Goal: Complete application form

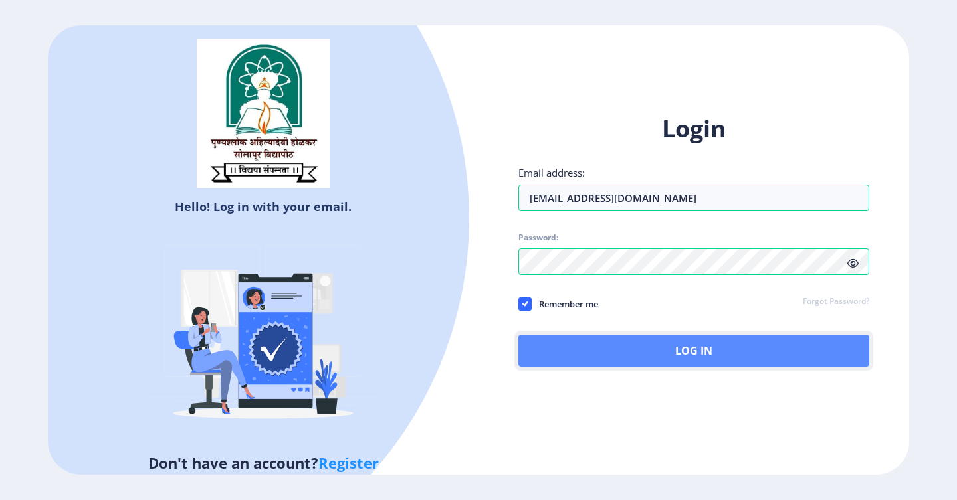
click at [674, 352] on button "Log In" at bounding box center [693, 351] width 351 height 32
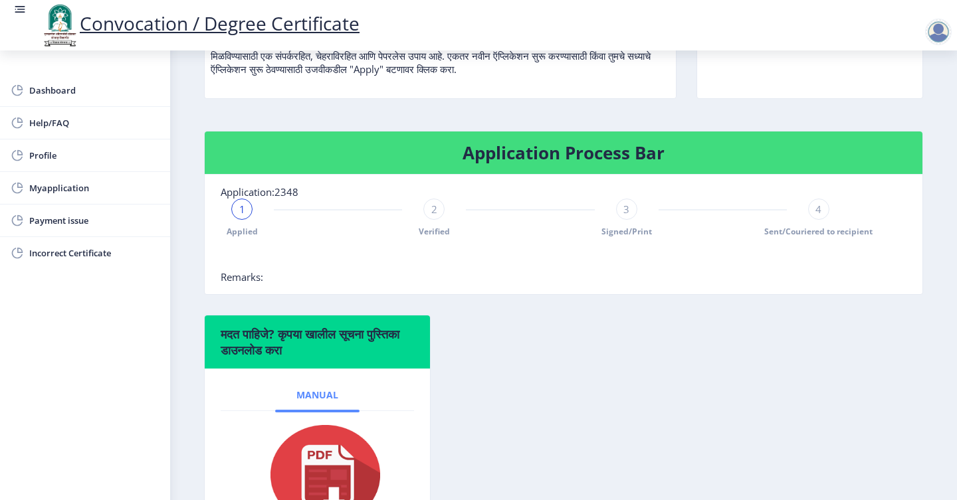
scroll to position [207, 0]
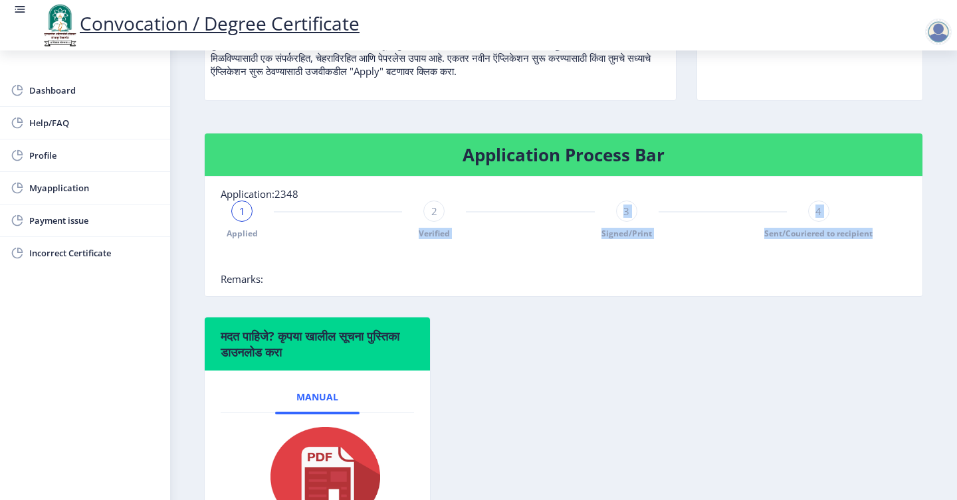
drag, startPoint x: 415, startPoint y: 236, endPoint x: 694, endPoint y: 254, distance: 279.6
click at [692, 254] on nb-stepper "1 Applied 2 Verified 3 Signed/Print 4 Sent/Couriered to recipient" at bounding box center [530, 237] width 619 height 72
click at [694, 254] on div at bounding box center [530, 259] width 619 height 27
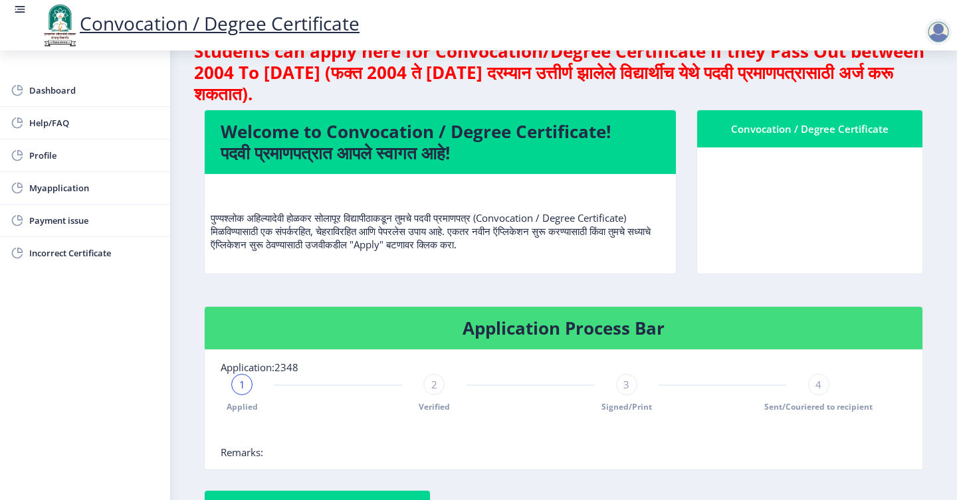
scroll to position [33, 0]
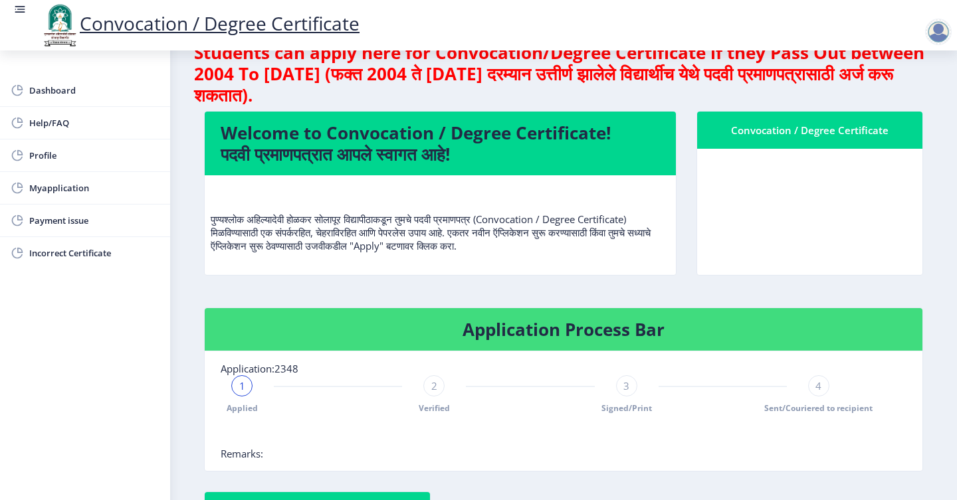
click at [822, 195] on nb-card-body at bounding box center [809, 212] width 225 height 126
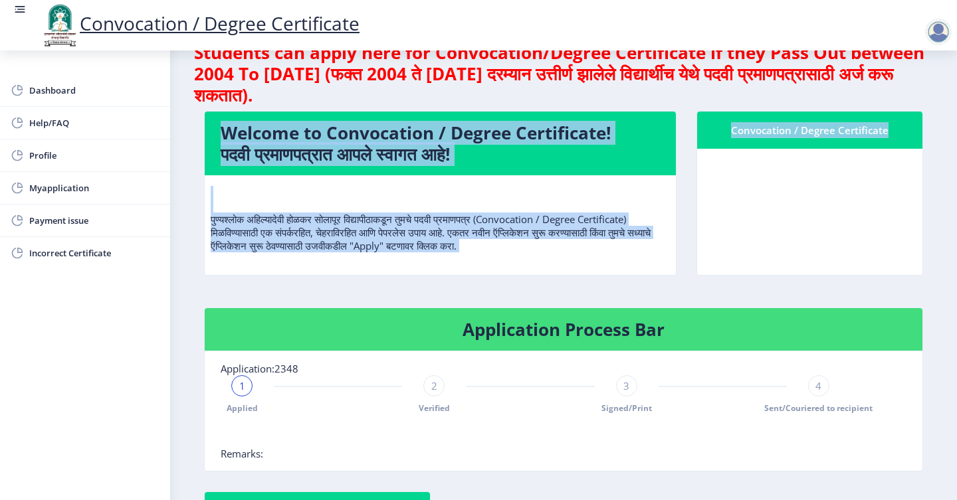
click at [822, 195] on nb-card-body at bounding box center [809, 212] width 225 height 126
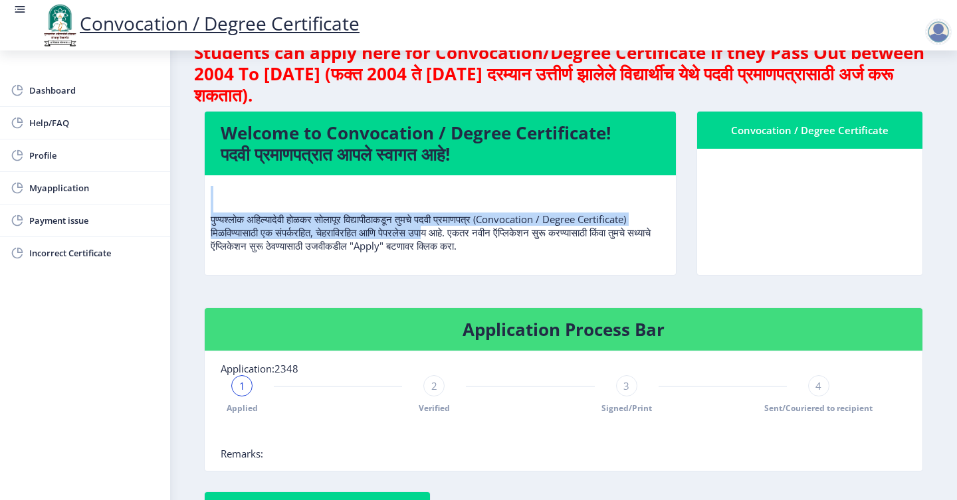
drag, startPoint x: 248, startPoint y: 211, endPoint x: 438, endPoint y: 230, distance: 191.0
click at [438, 230] on p "पुण्यश्लोक अहिल्यादेवी होळकर सोलापूर विद्यापीठाकडून तुमचे पदवी प्रमाणपत्र (Conv…" at bounding box center [440, 219] width 459 height 66
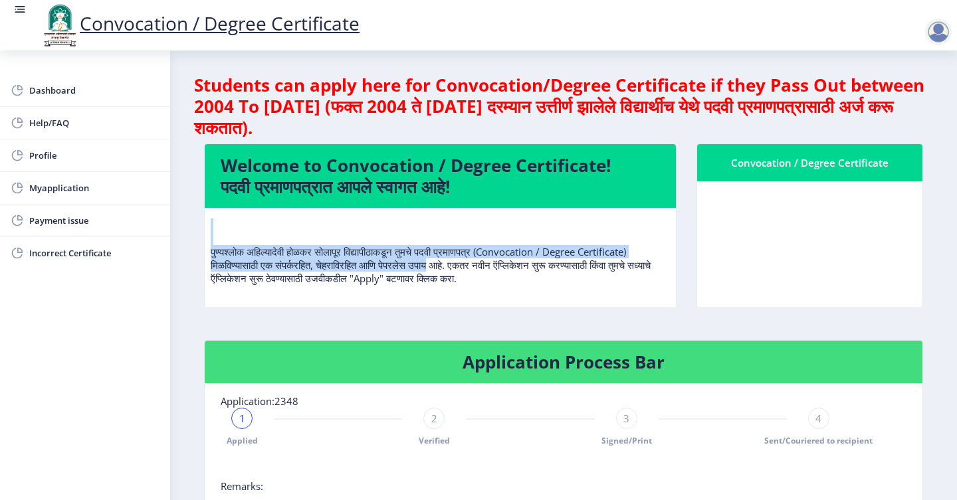
drag, startPoint x: 333, startPoint y: 104, endPoint x: 415, endPoint y: 133, distance: 86.6
click at [415, 133] on h4 "Students can apply here for Convocation/Degree Certificate if they Pass Out bet…" at bounding box center [563, 106] width 739 height 64
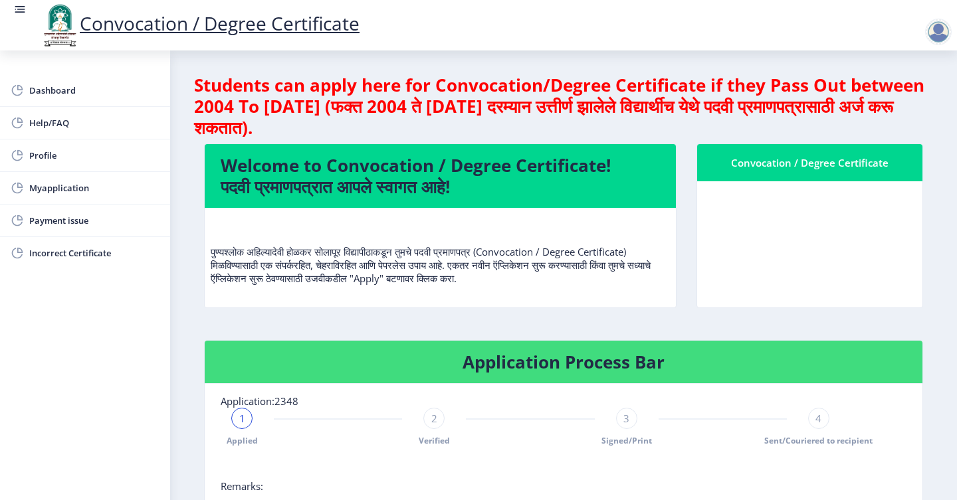
click at [415, 133] on h4 "Students can apply here for Convocation/Degree Certificate if they Pass Out bet…" at bounding box center [563, 106] width 739 height 64
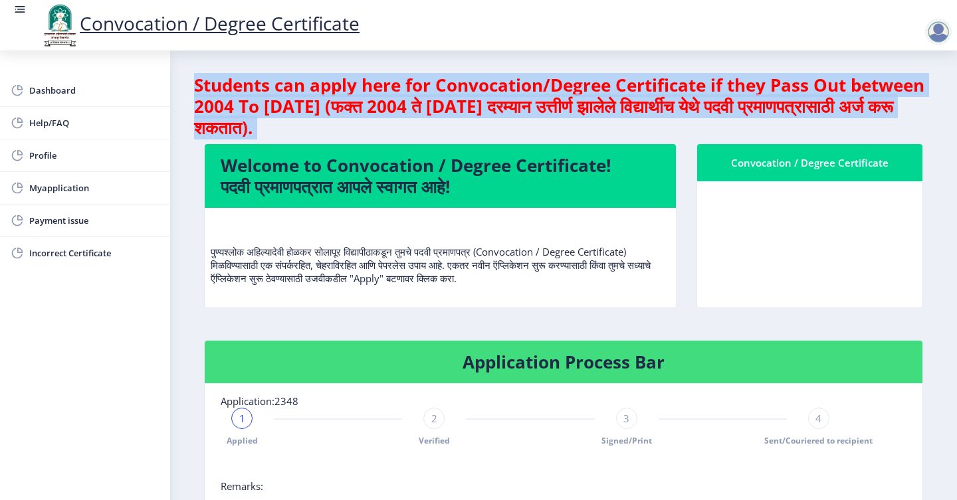
click at [415, 133] on h4 "Students can apply here for Convocation/Degree Certificate if they Pass Out bet…" at bounding box center [563, 106] width 739 height 64
click at [434, 133] on h4 "Students can apply here for Convocation/Degree Certificate if they Pass Out bet…" at bounding box center [563, 106] width 739 height 64
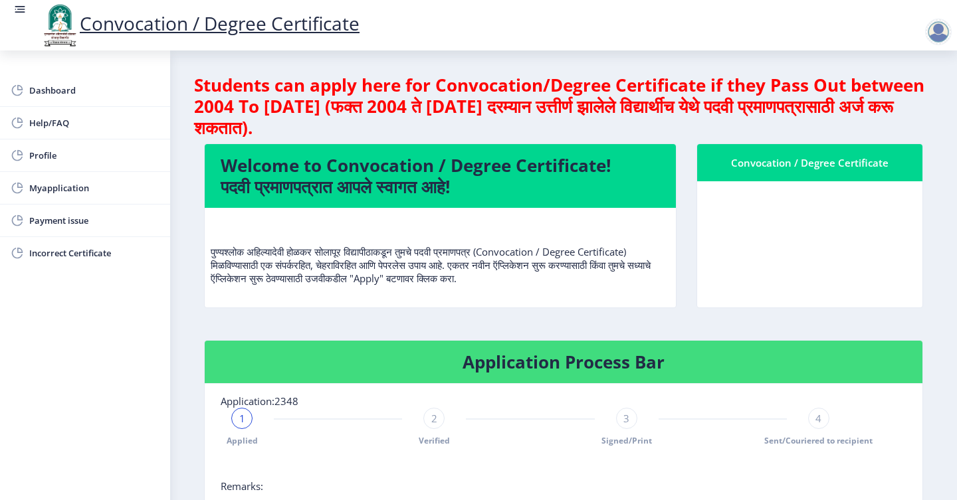
drag, startPoint x: 441, startPoint y: 133, endPoint x: 195, endPoint y: 82, distance: 251.7
click at [195, 82] on h4 "Students can apply here for Convocation/Degree Certificate if they Pass Out bet…" at bounding box center [563, 106] width 739 height 64
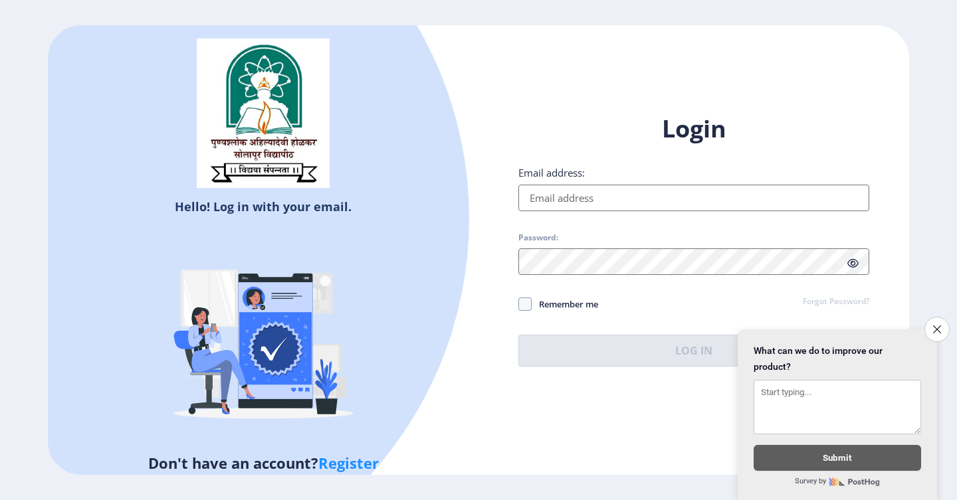
click at [557, 201] on input "Email address:" at bounding box center [693, 198] width 351 height 27
type input "[EMAIL_ADDRESS][DOMAIN_NAME]"
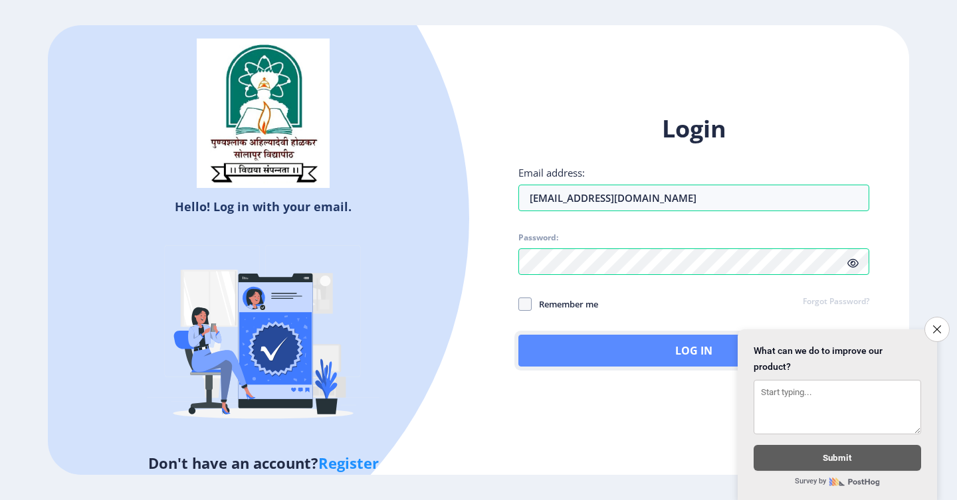
click at [587, 343] on button "Log In" at bounding box center [693, 351] width 351 height 32
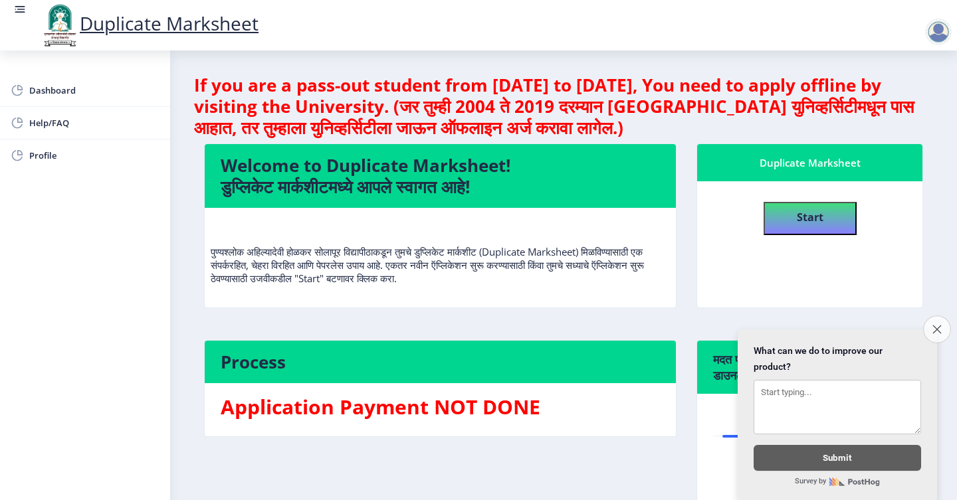
click at [941, 326] on button "Close survey" at bounding box center [937, 330] width 28 height 28
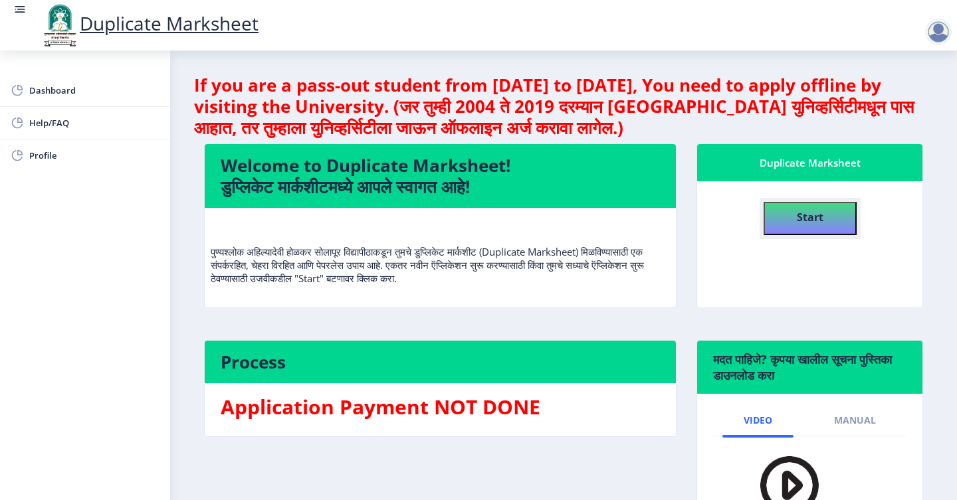
click at [806, 228] on button "Start" at bounding box center [809, 218] width 93 height 33
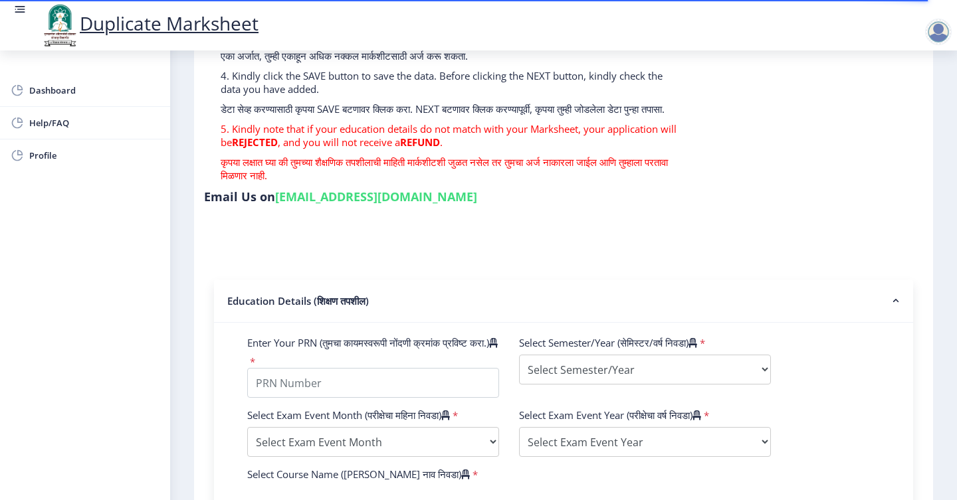
scroll to position [407, 0]
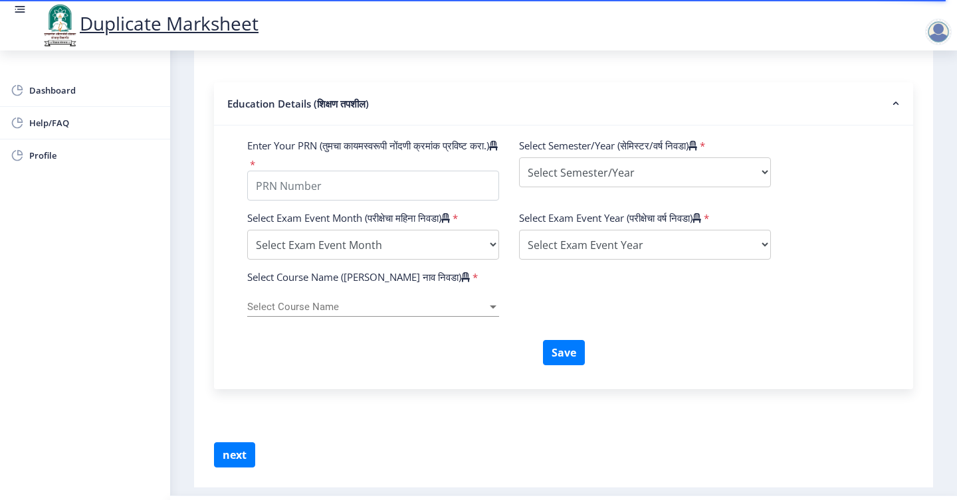
click at [570, 145] on div "Select Semester/Year (सेमिस्टर/वर्ष निवडा) * Select Semester/Year Semester I Se…" at bounding box center [645, 170] width 272 height 62
click at [570, 161] on select "Select Semester/Year Semester I Semester II Semester III Semester IV Semester V…" at bounding box center [645, 172] width 252 height 30
click at [399, 201] on input "Enter Your PRN (तुमचा कायमस्वरूपी नोंदणी क्रमांक प्रविष्ट करा.)" at bounding box center [373, 186] width 252 height 30
type input "1100007524"
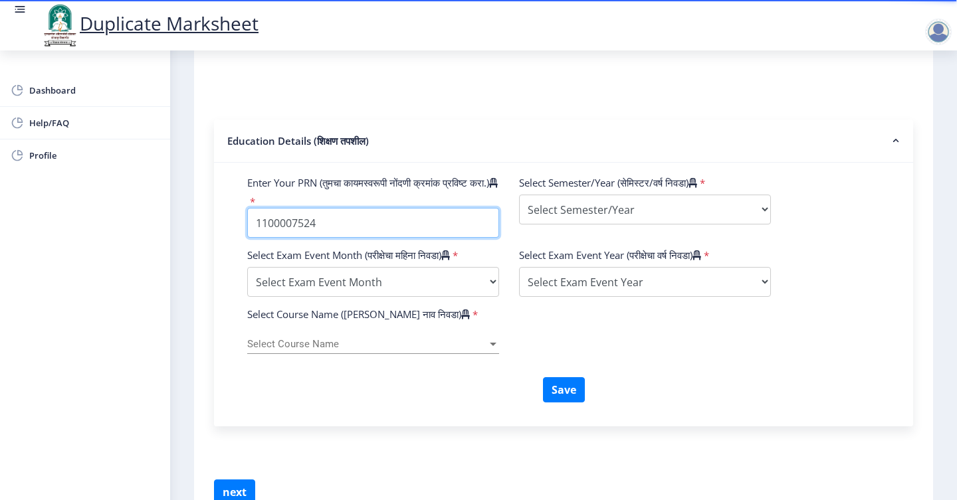
scroll to position [371, 0]
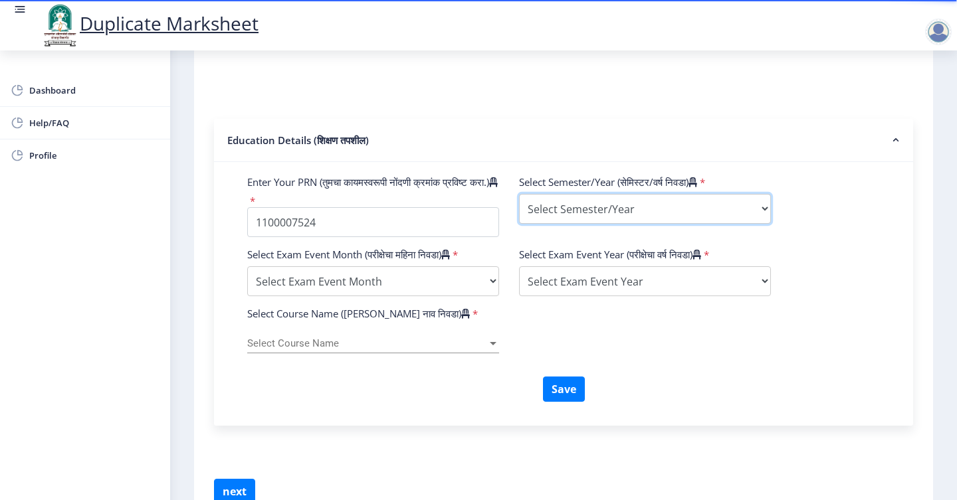
click at [560, 205] on select "Select Semester/Year Semester I Semester II Semester III Semester IV Semester V…" at bounding box center [645, 209] width 252 height 30
click at [519, 194] on select "Select Semester/Year Semester I Semester II Semester III Semester IV Semester V…" at bounding box center [645, 209] width 252 height 30
click at [605, 209] on select "Select Semester/Year Semester I Semester II Semester III Semester IV Semester V…" at bounding box center [645, 209] width 252 height 30
select select "First Year"
click at [519, 194] on select "Select Semester/Year Semester I Semester II Semester III Semester IV Semester V…" at bounding box center [645, 209] width 252 height 30
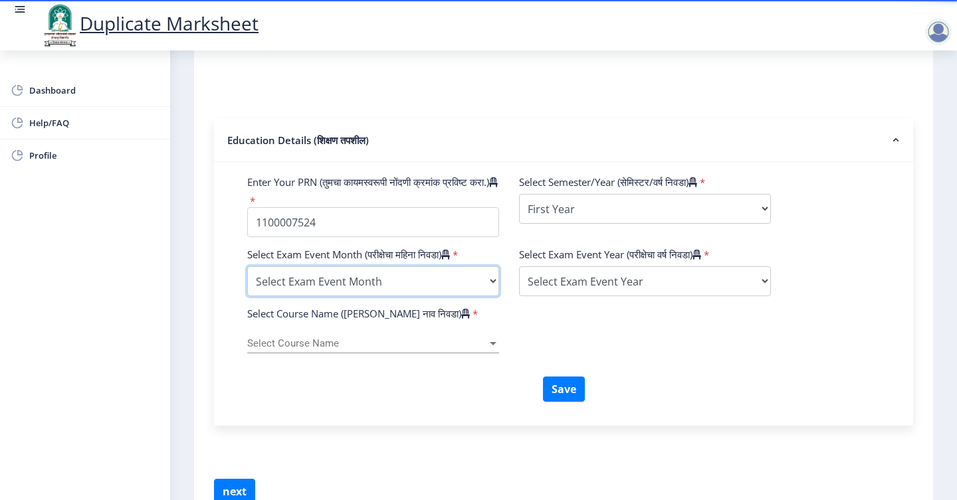
click at [456, 289] on select "Select Exam Event Month October March" at bounding box center [373, 281] width 252 height 30
select select "October"
click at [247, 271] on select "Select Exam Event Month October March" at bounding box center [373, 281] width 252 height 30
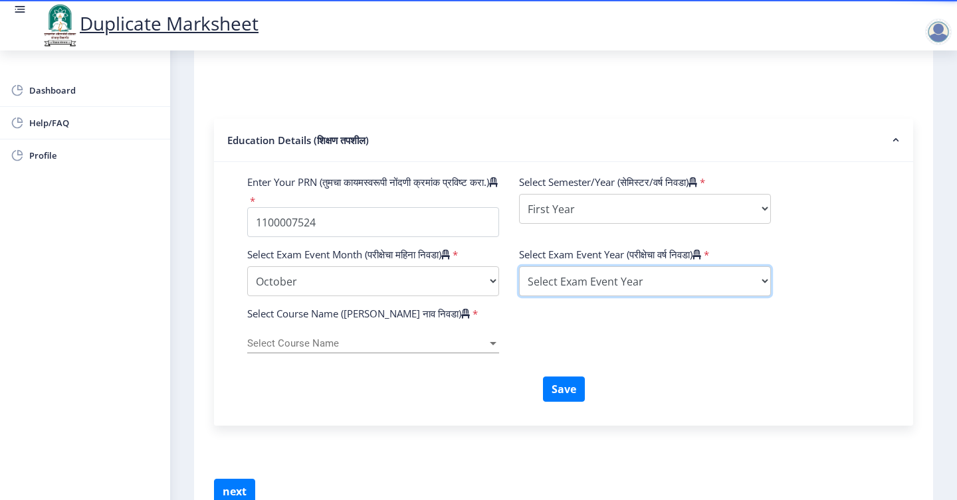
click at [605, 286] on select "Select Exam Event Year [DATE] 2024 2023 2022 2021 2020 2019 2018 2017 2016 2015…" at bounding box center [645, 281] width 252 height 30
click at [340, 349] on span "Select Course Name" at bounding box center [367, 343] width 240 height 11
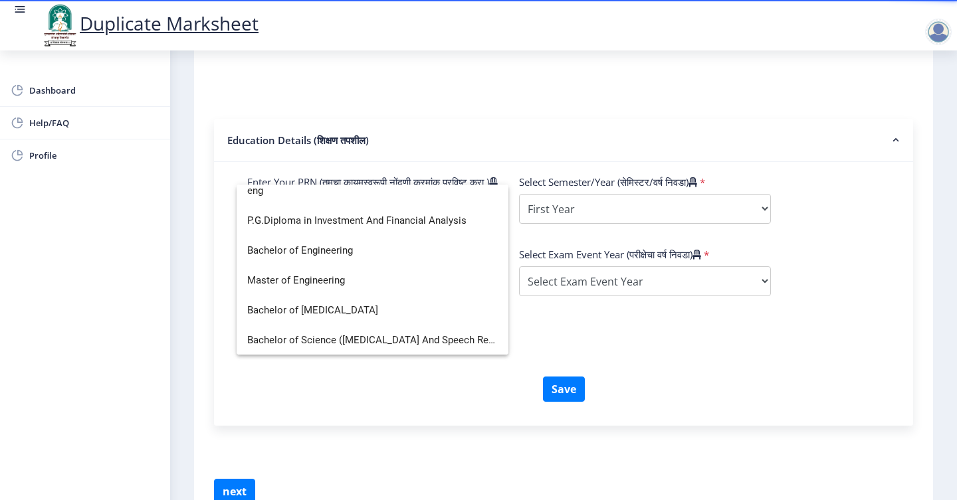
scroll to position [0, 0]
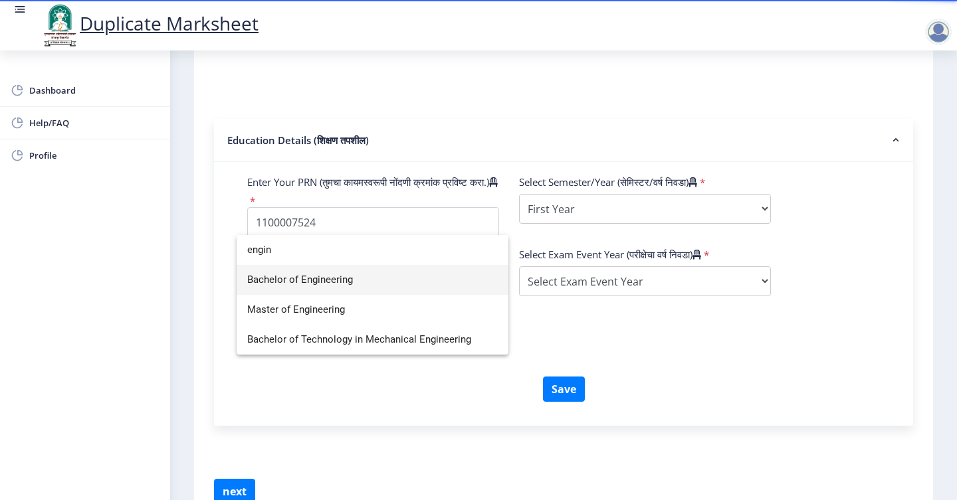
type input "engin"
click at [393, 277] on span "Bachelor of Engineering" at bounding box center [372, 280] width 250 height 30
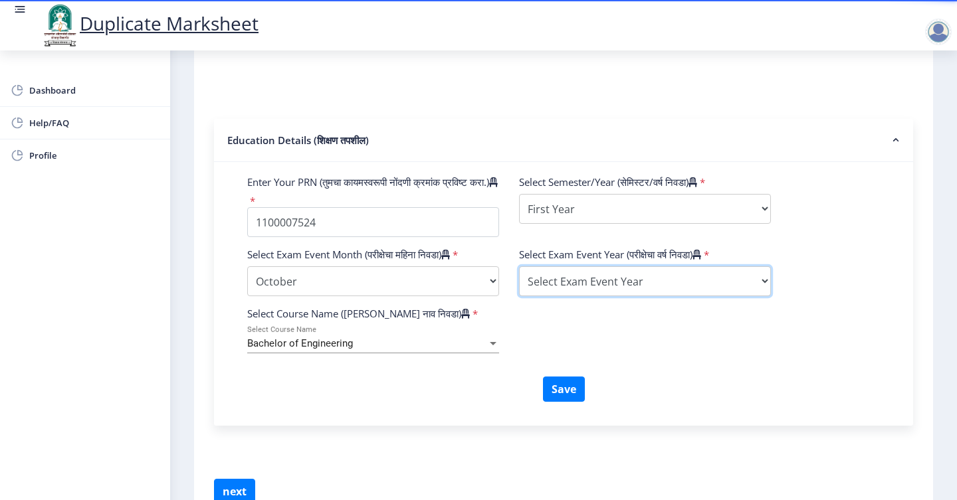
click at [619, 278] on select "Select Exam Event Year [DATE] 2024 2023 2022 2021 2020 2019 2018 2017 2016 2015…" at bounding box center [645, 281] width 252 height 30
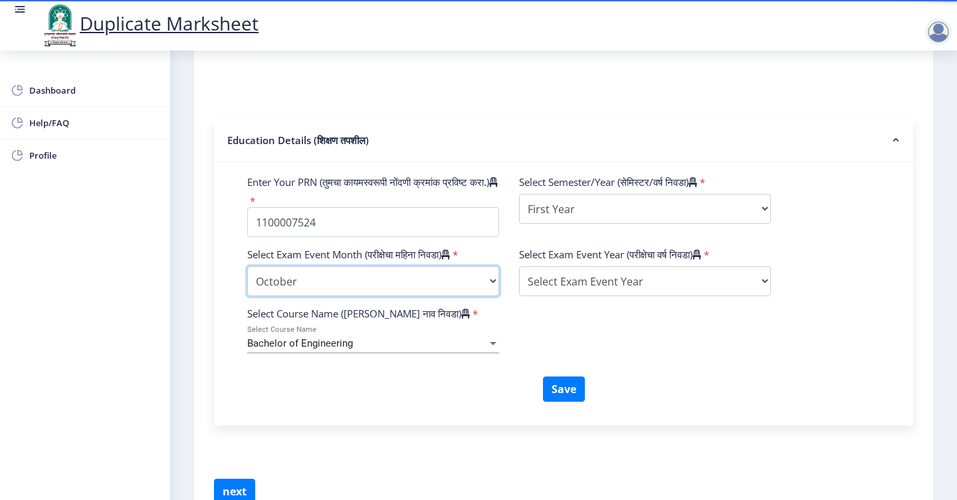
click at [404, 289] on select "Select Exam Event Month October March" at bounding box center [373, 281] width 252 height 30
click at [247, 271] on select "Select Exam Event Month October March" at bounding box center [373, 281] width 252 height 30
click at [543, 315] on div "Select Course Name (कोर्सचे नाव निवडा) * Bachelor of Engineering Select Course …" at bounding box center [563, 342] width 652 height 70
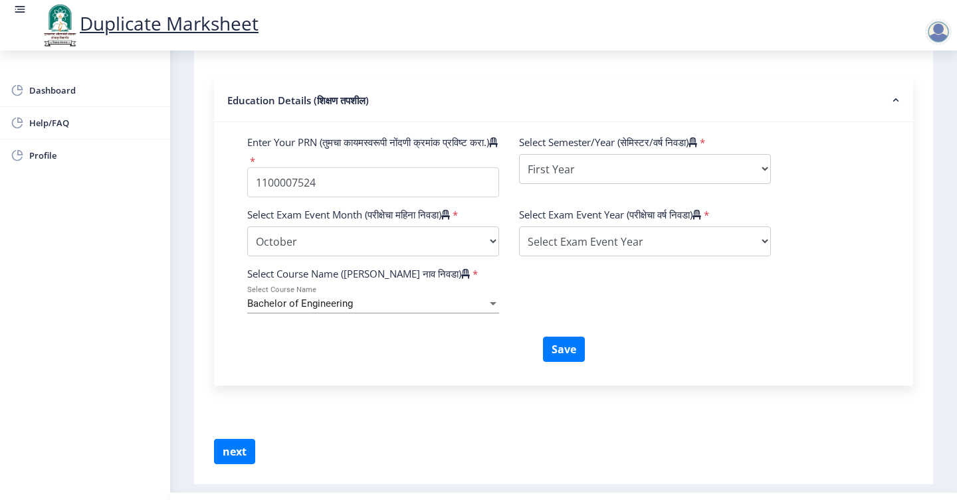
scroll to position [448, 0]
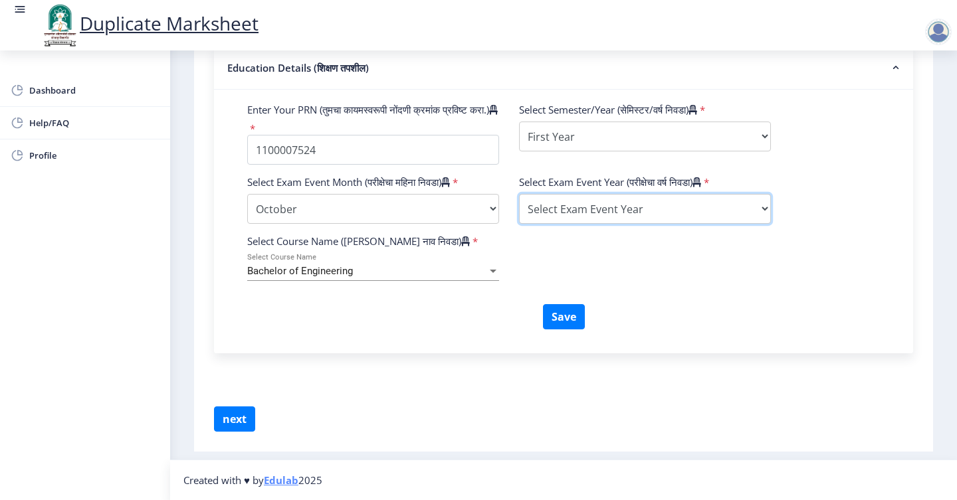
click at [604, 207] on select "Select Exam Event Year [DATE] 2024 2023 2022 2021 2020 2019 2018 2017 2016 2015…" at bounding box center [645, 209] width 252 height 30
click at [581, 210] on select "Select Exam Event Year [DATE] 2024 2023 2022 2021 2020 2019 2018 2017 2016 2015…" at bounding box center [645, 209] width 252 height 30
click at [628, 233] on div "Select Exam Event Month (परीक्षेचा महिना निवडा) * Select Exam Event Month Octob…" at bounding box center [563, 204] width 652 height 59
click at [612, 210] on select "Select Exam Event Year [DATE] 2024 2023 2022 2021 2020 2019 2018 2017 2016 2015…" at bounding box center [645, 209] width 252 height 30
select select "2013"
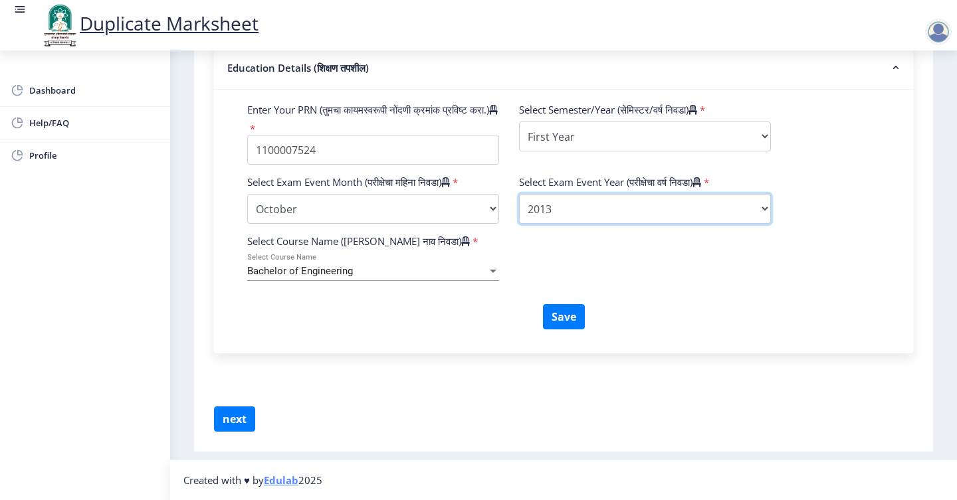
click at [519, 194] on select "Select Exam Event Year [DATE] 2024 2023 2022 2021 2020 2019 2018 2017 2016 2015…" at bounding box center [645, 209] width 252 height 30
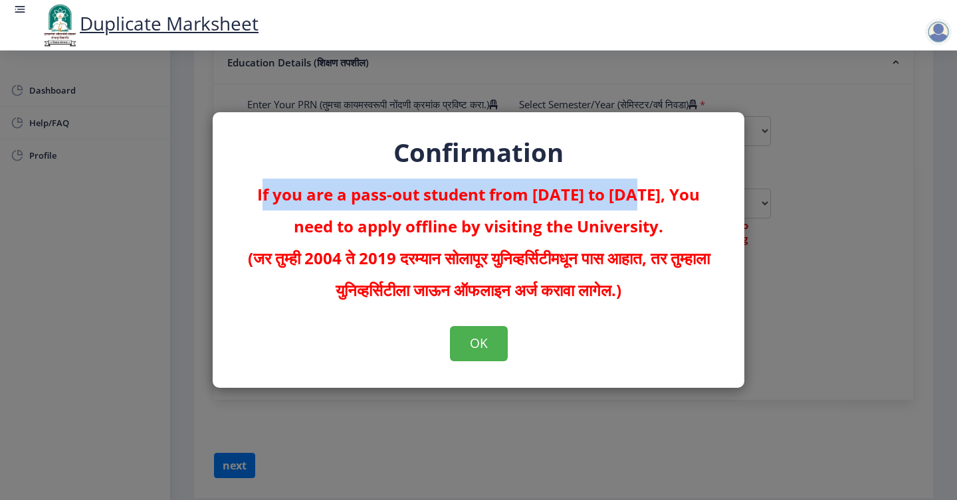
drag, startPoint x: 241, startPoint y: 195, endPoint x: 612, endPoint y: 201, distance: 370.7
click at [612, 201] on p "If you are a pass-out student from [DATE] to [DATE], You need to apply offline …" at bounding box center [478, 243] width 478 height 128
click at [477, 350] on button "OK" at bounding box center [479, 343] width 58 height 35
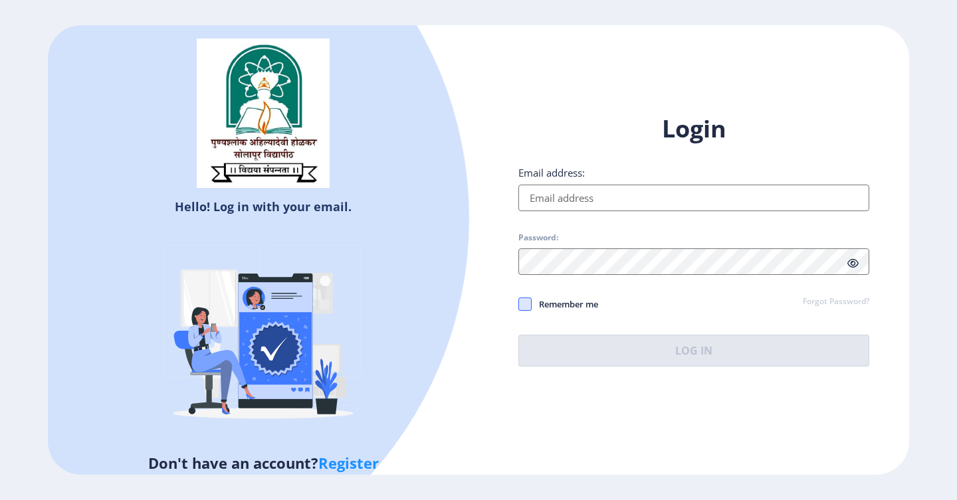
type input "[EMAIL_ADDRESS][DOMAIN_NAME]"
click at [527, 310] on span at bounding box center [524, 304] width 13 height 13
click at [519, 304] on input "Remember me" at bounding box center [518, 304] width 1 height 1
checkbox input "true"
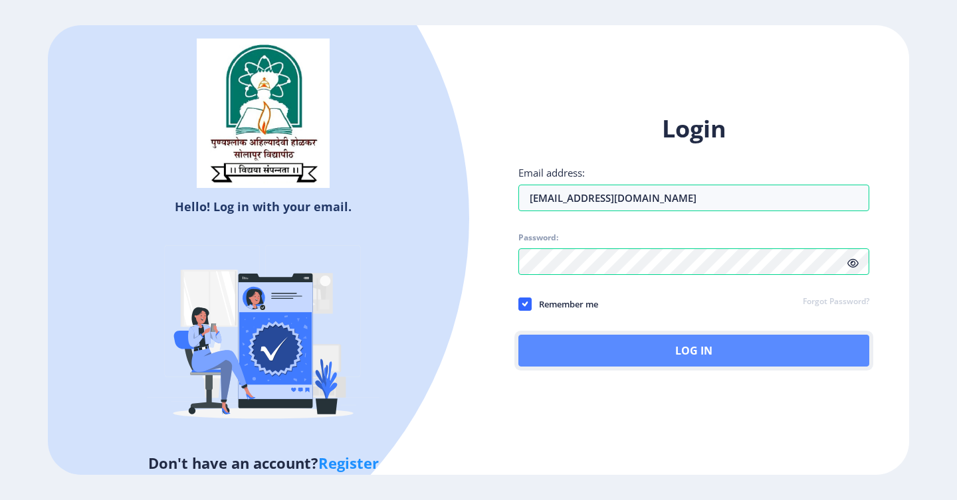
click at [567, 345] on button "Log In" at bounding box center [693, 351] width 351 height 32
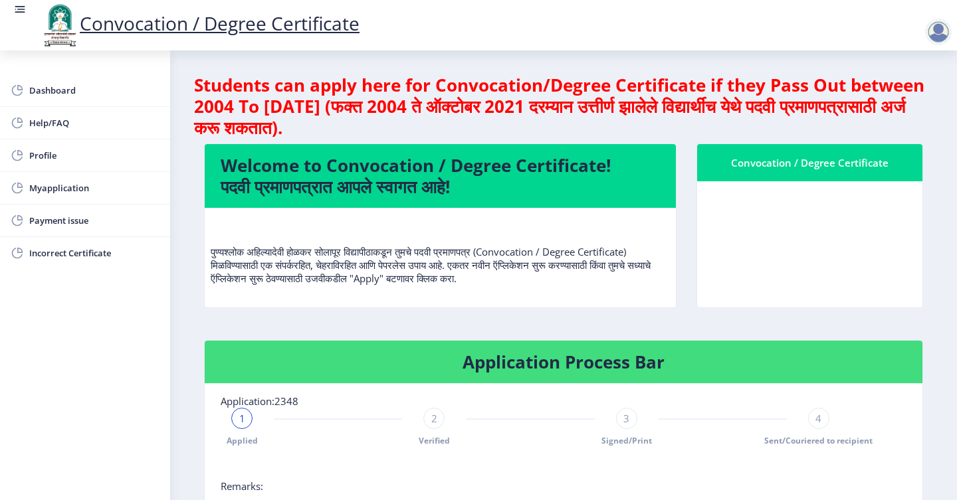
scroll to position [328, 0]
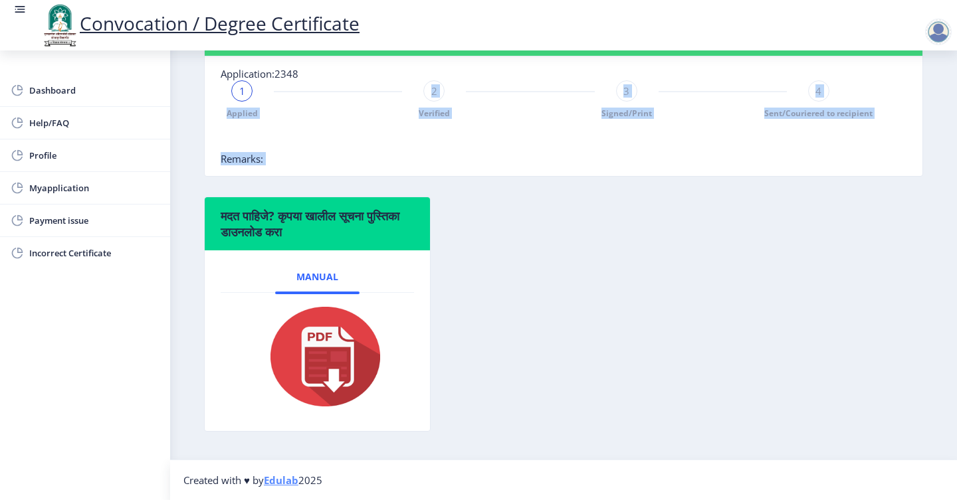
drag, startPoint x: 225, startPoint y: 111, endPoint x: 401, endPoint y: 194, distance: 194.6
click at [401, 195] on div "Application Process Bar Application:2348 1 Applied 2 Verified 3 Signed/Print 4 …" at bounding box center [563, 105] width 739 height 184
click at [472, 122] on nb-stepper "1 Applied 2 Verified 3 Signed/Print 4 Sent/Couriered to recipient" at bounding box center [530, 116] width 619 height 72
